Goal: Information Seeking & Learning: Learn about a topic

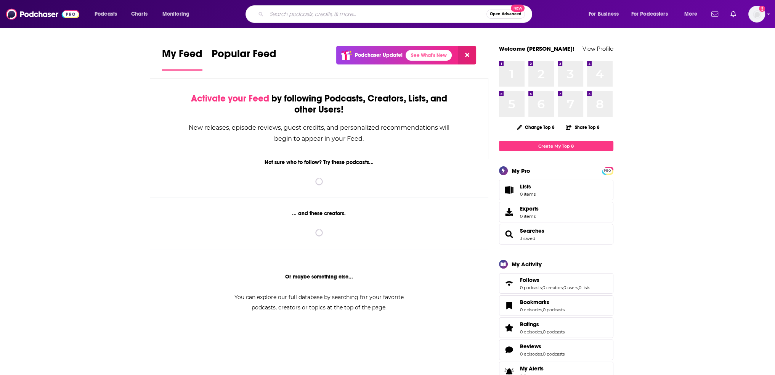
click at [323, 18] on input "Search podcasts, credits, & more..." at bounding box center [377, 14] width 220 height 12
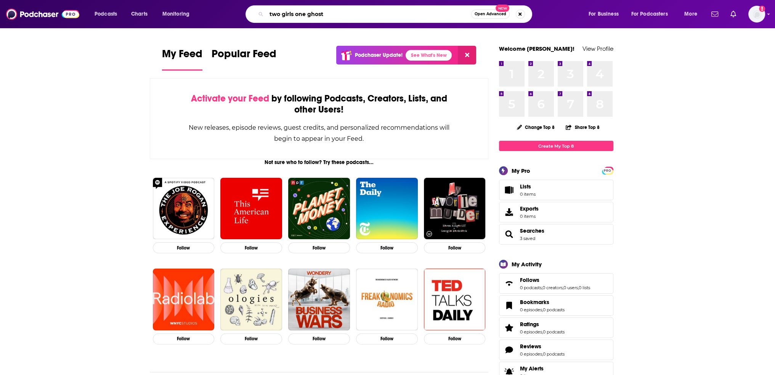
type input "two girls one ghost"
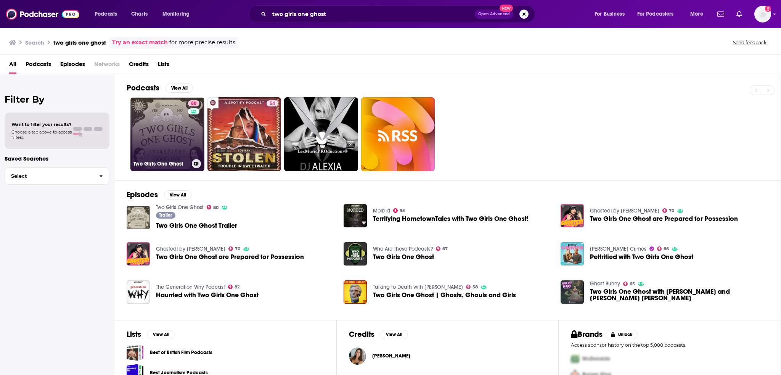
click at [182, 143] on link "80 Two Girls One Ghost" at bounding box center [167, 134] width 74 height 74
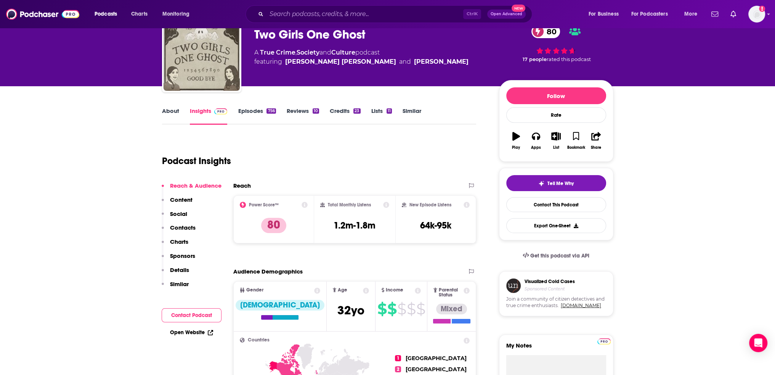
click at [177, 239] on p "Charts" at bounding box center [179, 241] width 18 height 7
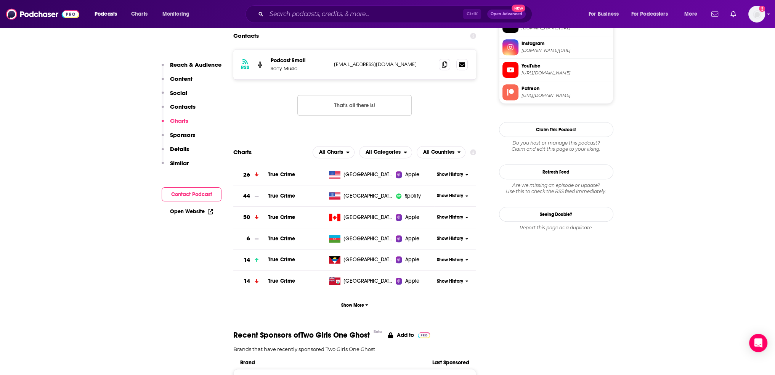
scroll to position [789, 0]
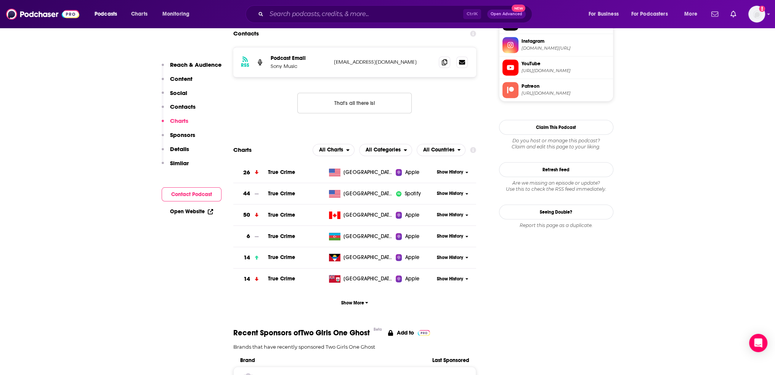
click at [308, 162] on td "True Crime" at bounding box center [297, 172] width 58 height 21
click at [456, 169] on span "Show History" at bounding box center [450, 172] width 26 height 6
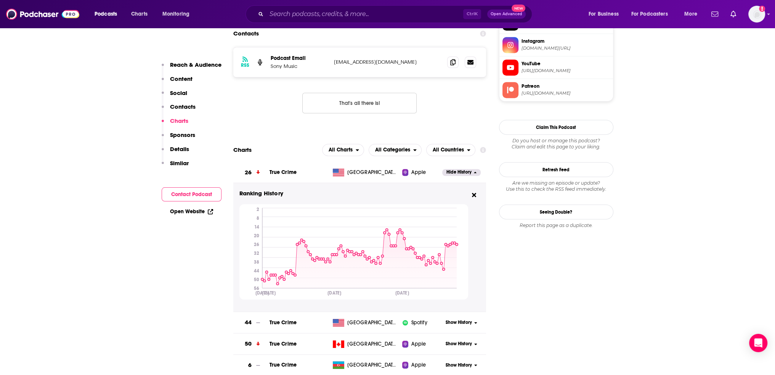
click at [459, 319] on span "Show History" at bounding box center [459, 322] width 26 height 6
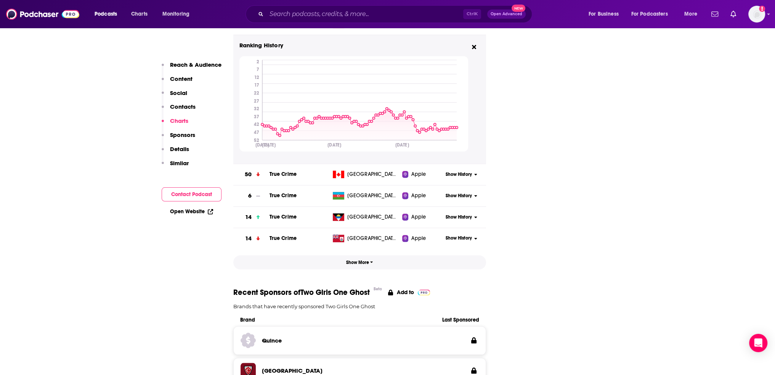
scroll to position [1094, 0]
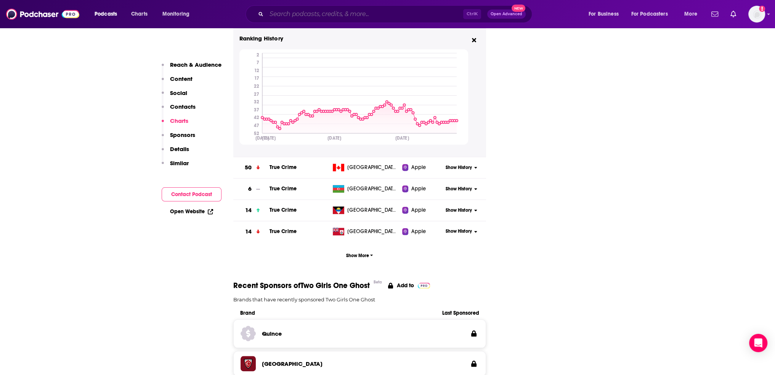
click at [290, 14] on input "Search podcasts, credits, & more..." at bounding box center [365, 14] width 197 height 12
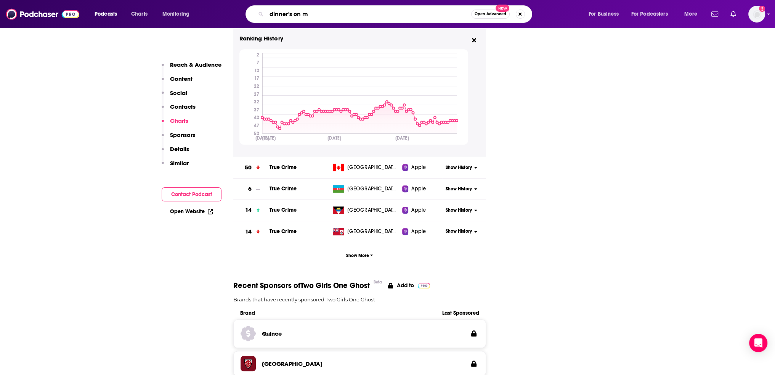
type input "dinner's on me"
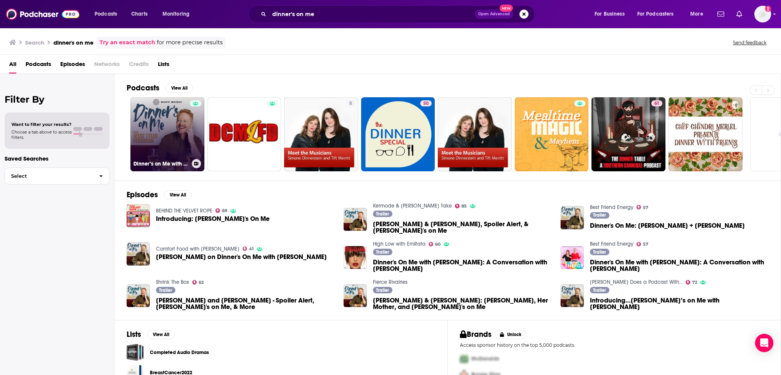
click at [183, 145] on link "Dinner’s on Me with [PERSON_NAME]" at bounding box center [167, 134] width 74 height 74
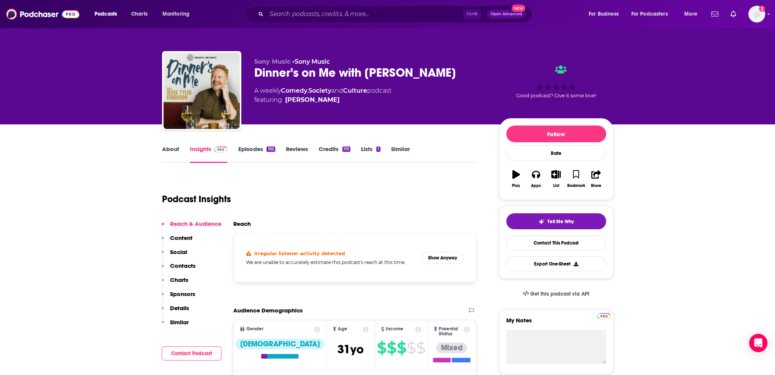
click at [182, 278] on p "Charts" at bounding box center [179, 279] width 18 height 7
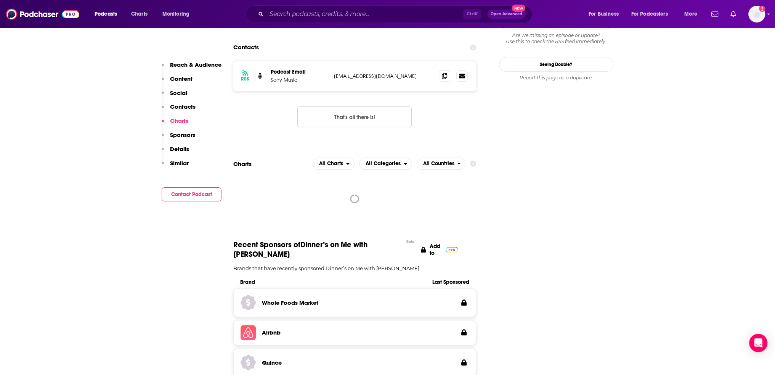
scroll to position [738, 0]
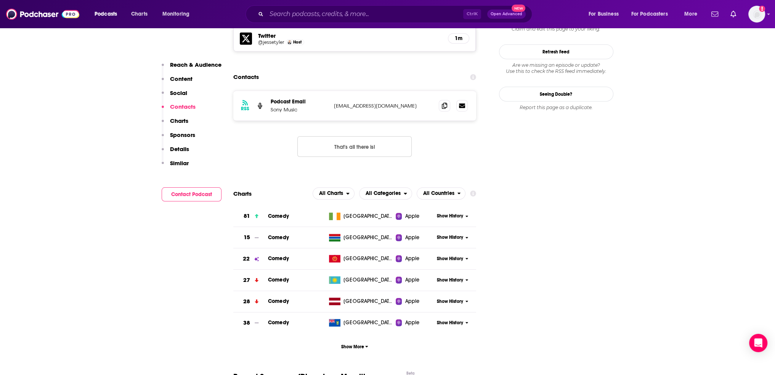
scroll to position [700, 0]
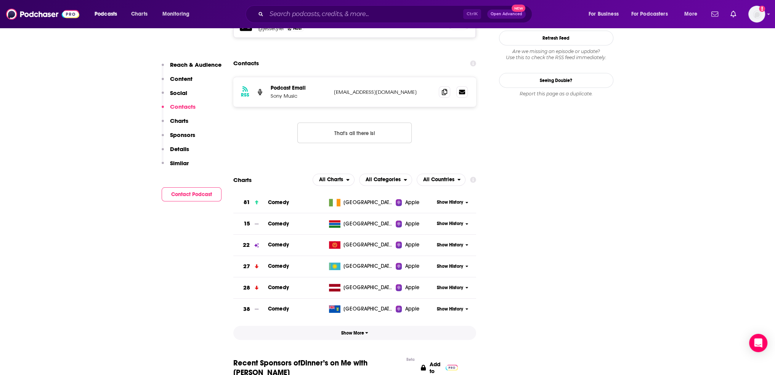
click at [356, 330] on span "Show More" at bounding box center [354, 332] width 27 height 5
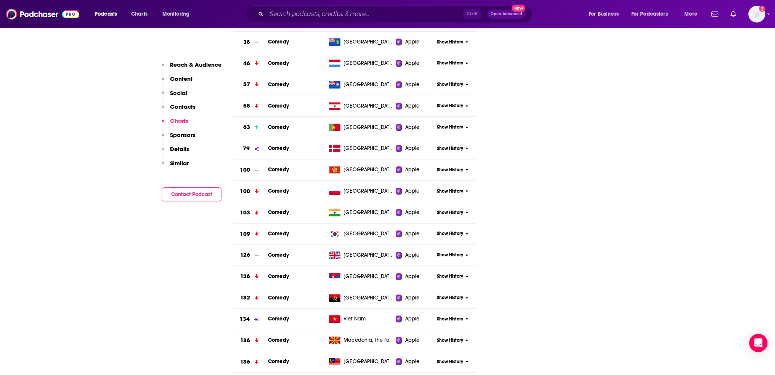
scroll to position [1043, 0]
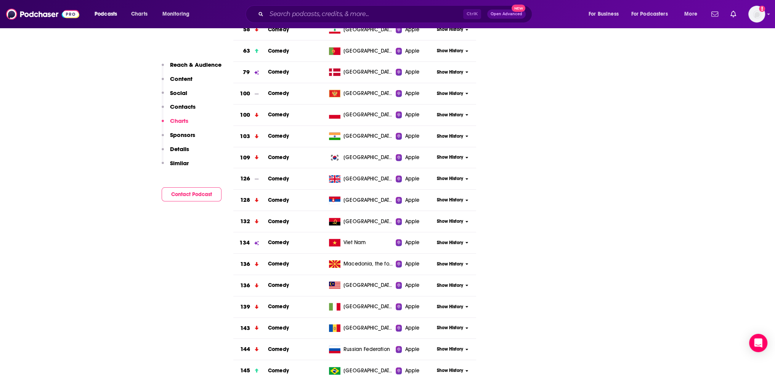
click at [452, 175] on span "Show History" at bounding box center [450, 178] width 26 height 6
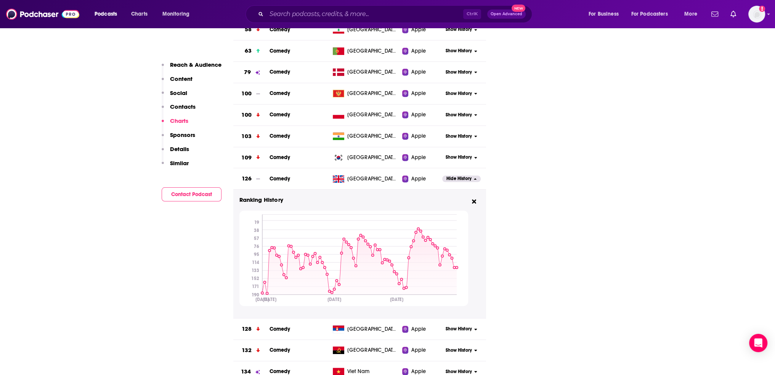
click at [452, 175] on span "Hide History" at bounding box center [459, 178] width 25 height 6
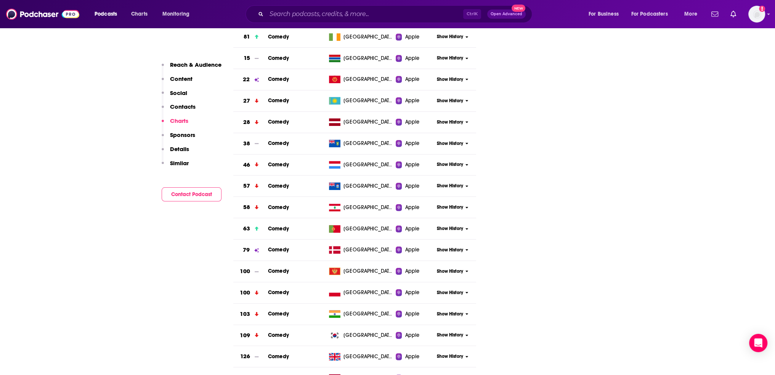
scroll to position [776, 0]
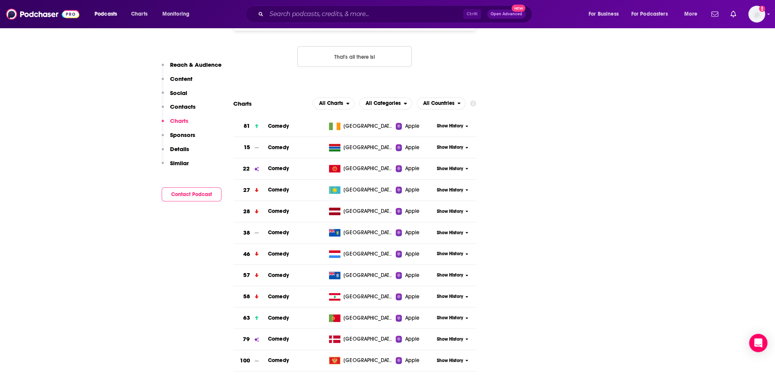
click at [451, 123] on span "Show History" at bounding box center [450, 126] width 26 height 6
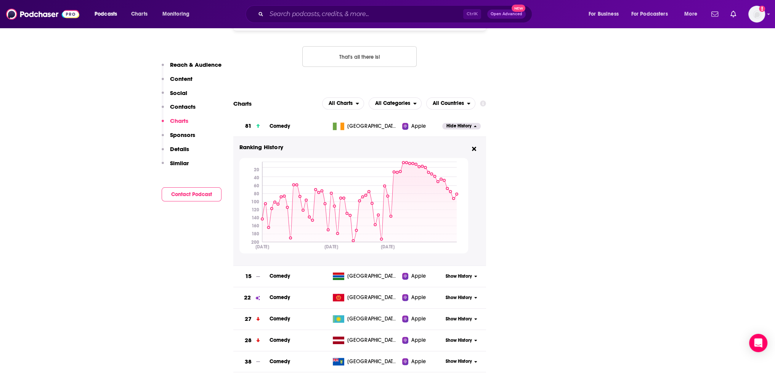
click at [451, 123] on span "Hide History" at bounding box center [459, 126] width 25 height 6
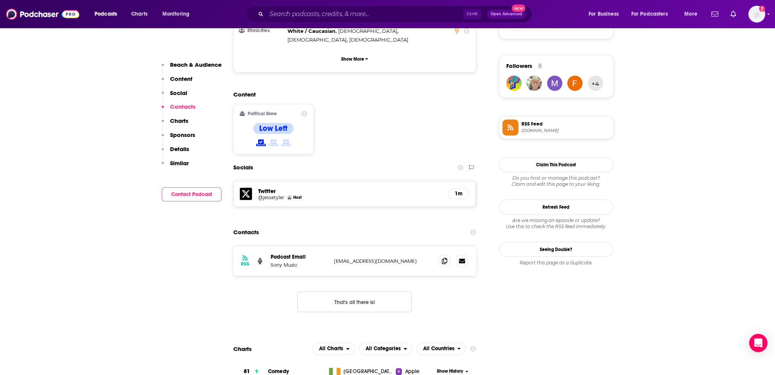
scroll to position [624, 0]
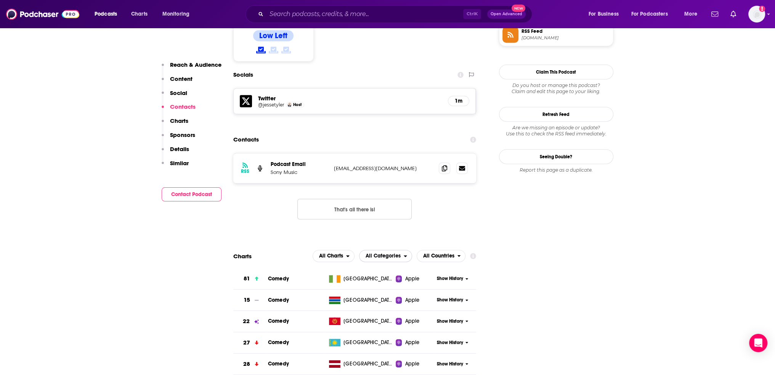
click at [383, 253] on span "All Categories" at bounding box center [383, 255] width 35 height 5
click at [291, 14] on input "Search podcasts, credits, & more..." at bounding box center [365, 14] width 197 height 12
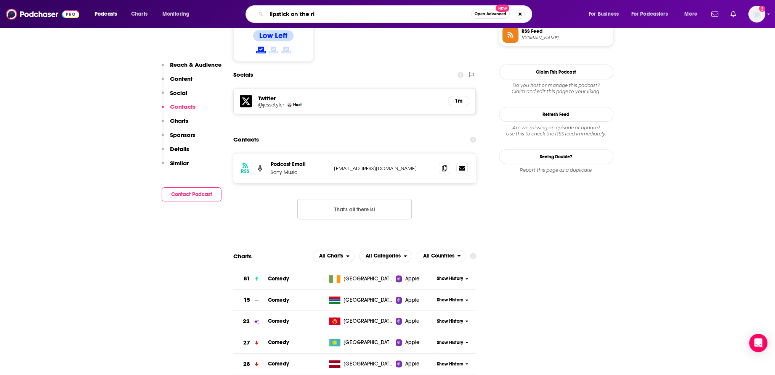
type input "lipstick on the rim"
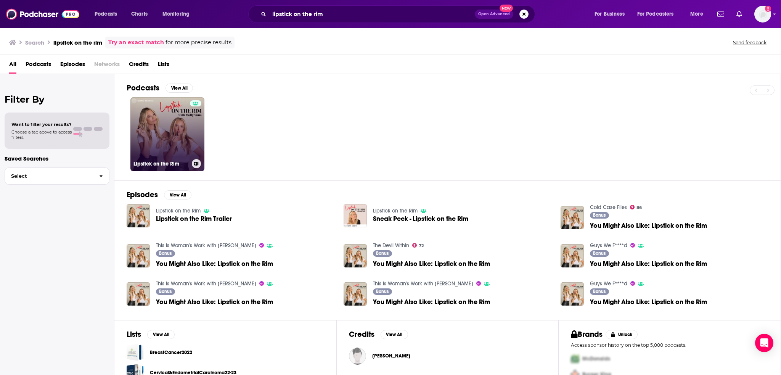
click at [173, 138] on link "Lipstick on the Rim" at bounding box center [167, 134] width 74 height 74
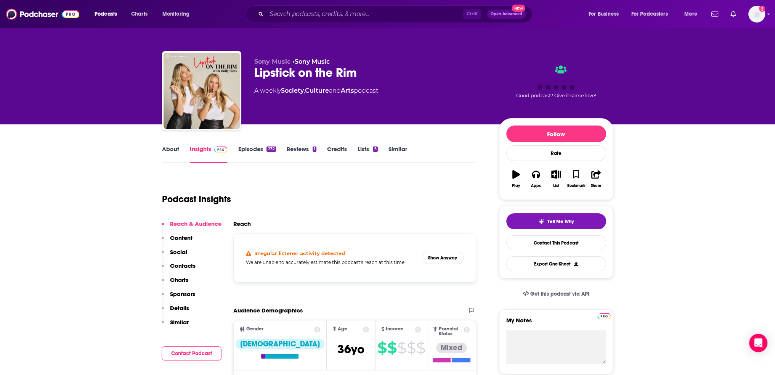
click at [181, 277] on p "Charts" at bounding box center [179, 279] width 18 height 7
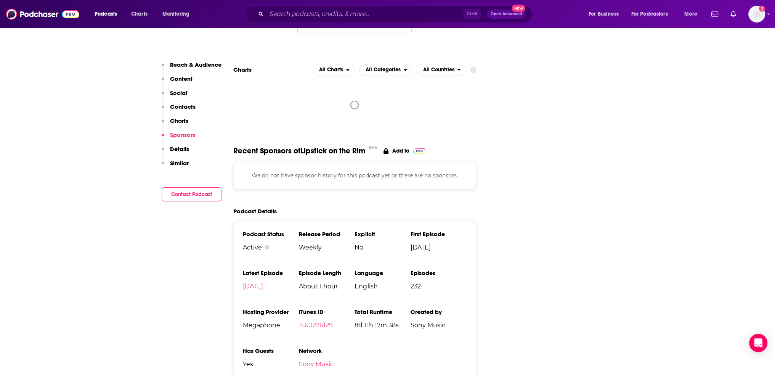
scroll to position [866, 0]
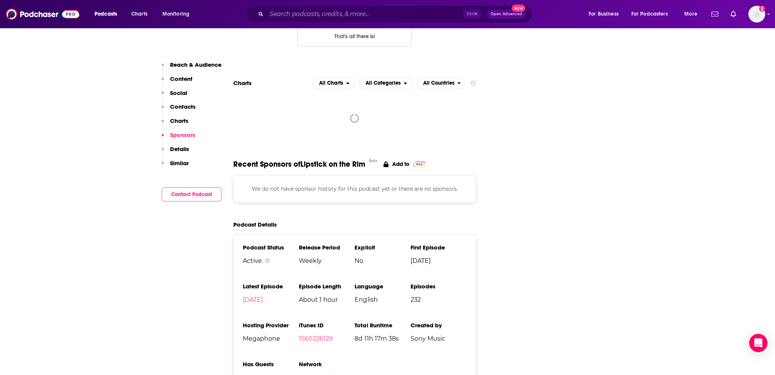
click at [182, 122] on p "Charts" at bounding box center [179, 120] width 18 height 7
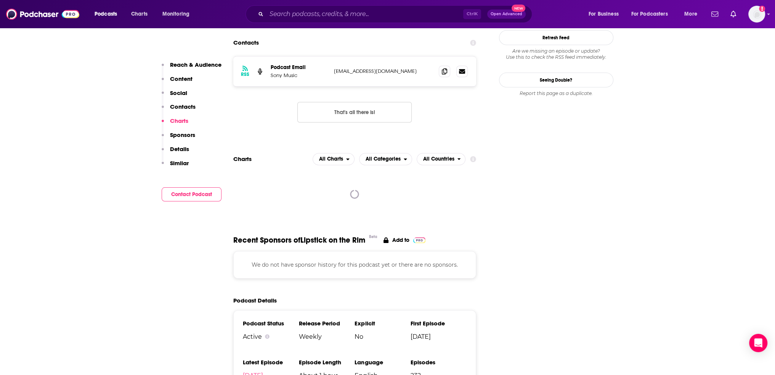
scroll to position [790, 0]
